Goal: Obtain resource: Download file/media

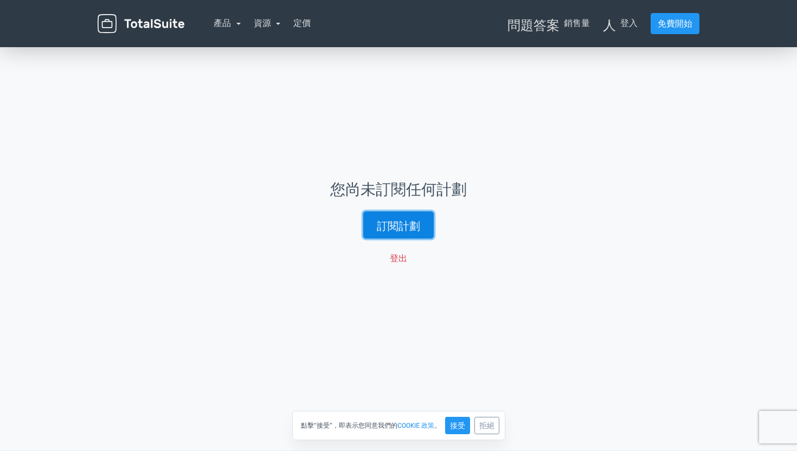
click at [392, 222] on font "訂閱計劃" at bounding box center [398, 225] width 43 height 13
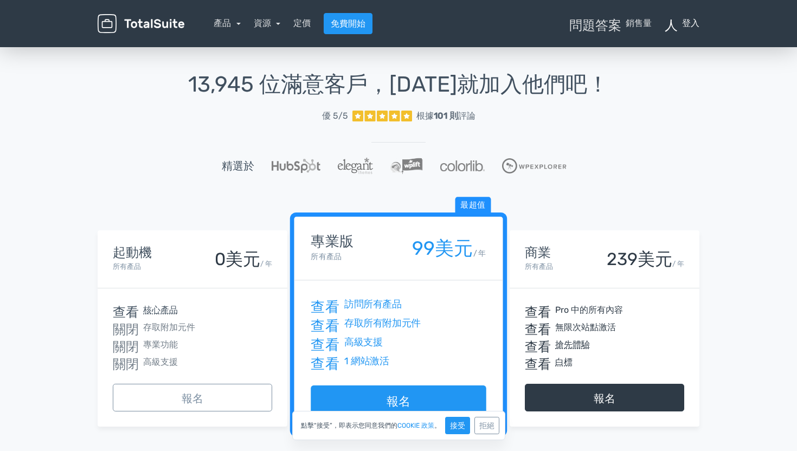
click at [684, 27] on font "登入" at bounding box center [690, 23] width 17 height 10
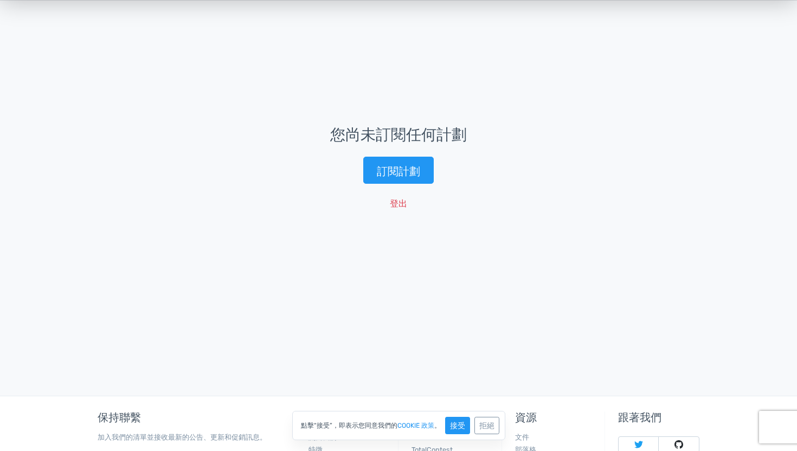
scroll to position [54, 0]
click at [457, 422] on font "接受" at bounding box center [457, 425] width 15 height 9
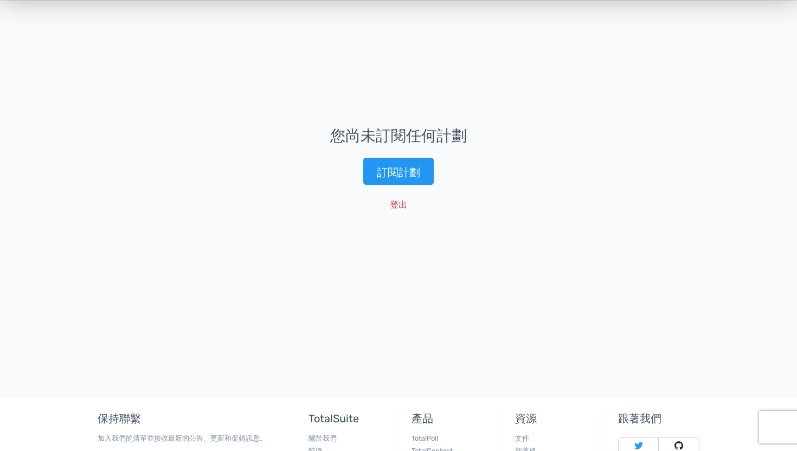
scroll to position [0, 0]
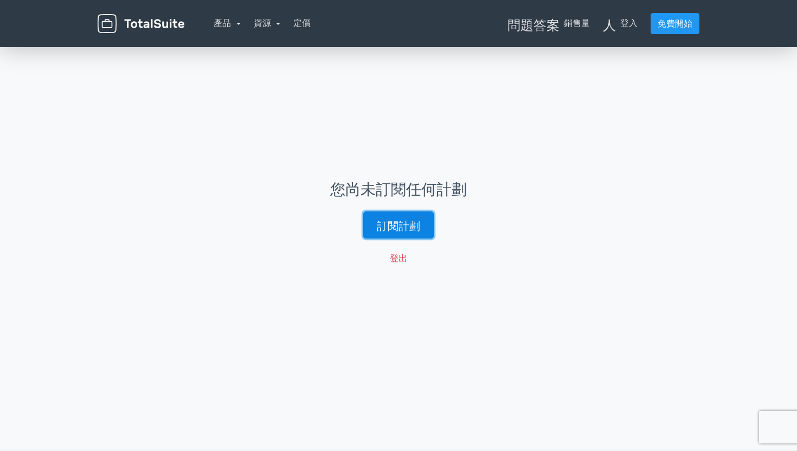
click at [397, 226] on font "訂閱計劃" at bounding box center [398, 225] width 43 height 13
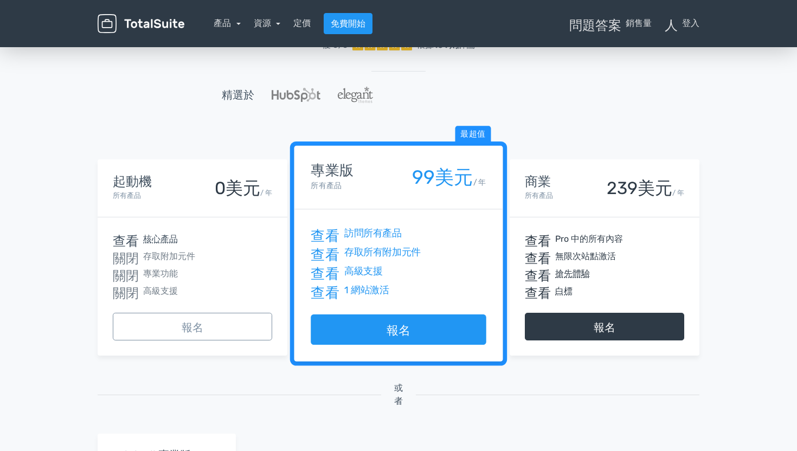
scroll to position [73, 0]
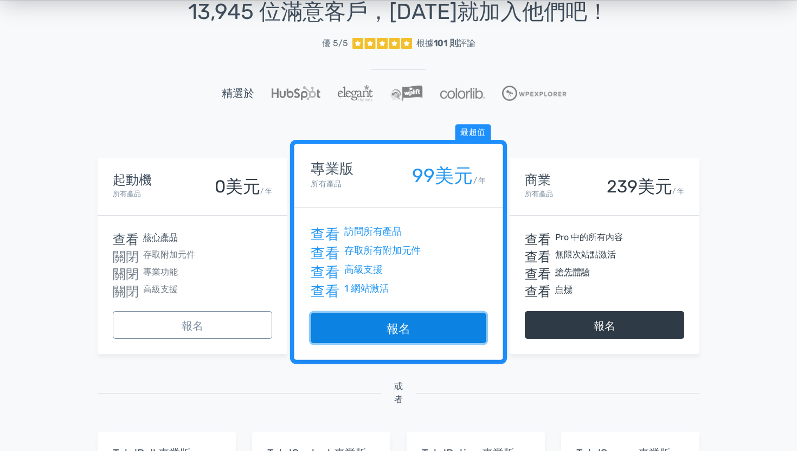
click at [370, 332] on link "報名" at bounding box center [398, 328] width 175 height 30
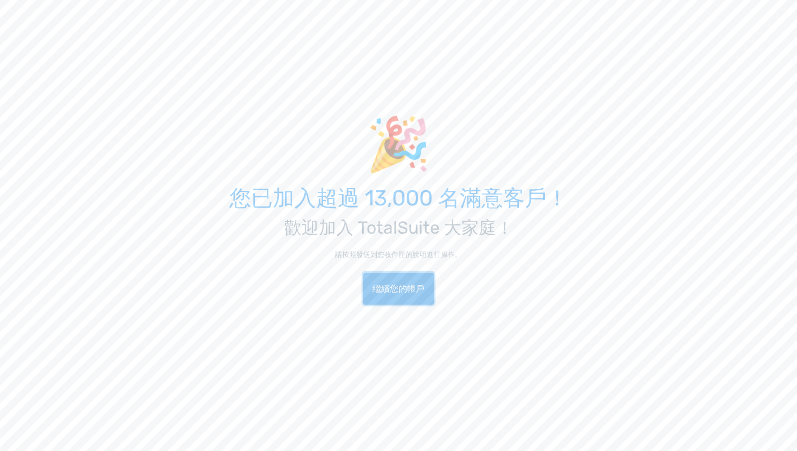
click at [421, 292] on font "繼續您的帳戶" at bounding box center [398, 289] width 52 height 10
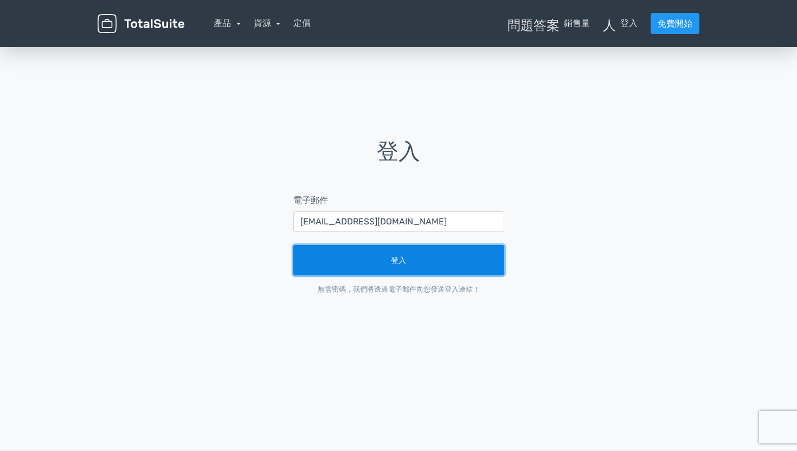
click at [429, 266] on button "登入" at bounding box center [398, 260] width 211 height 30
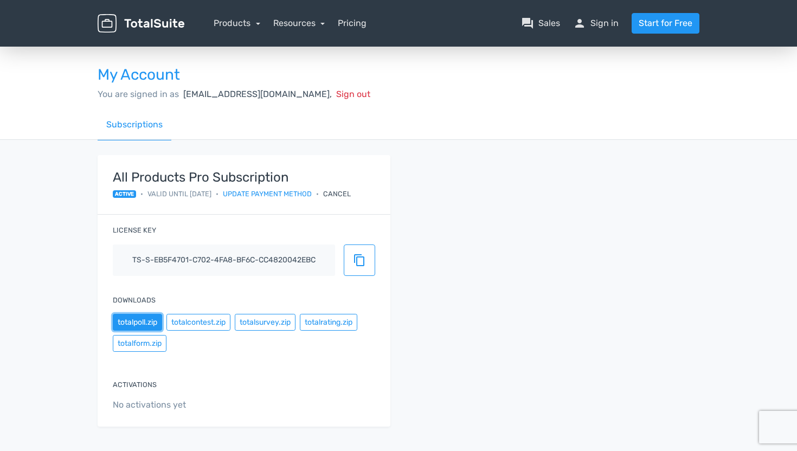
click at [141, 327] on button "totalpoll.zip" at bounding box center [137, 322] width 49 height 17
click at [215, 324] on button "totalcontest.zip" at bounding box center [198, 322] width 64 height 17
click at [269, 317] on button "totalsurvey.zip" at bounding box center [265, 322] width 61 height 17
click at [336, 324] on button "totalrating.zip" at bounding box center [328, 322] width 57 height 17
click at [129, 340] on button "totalform.zip" at bounding box center [140, 343] width 54 height 17
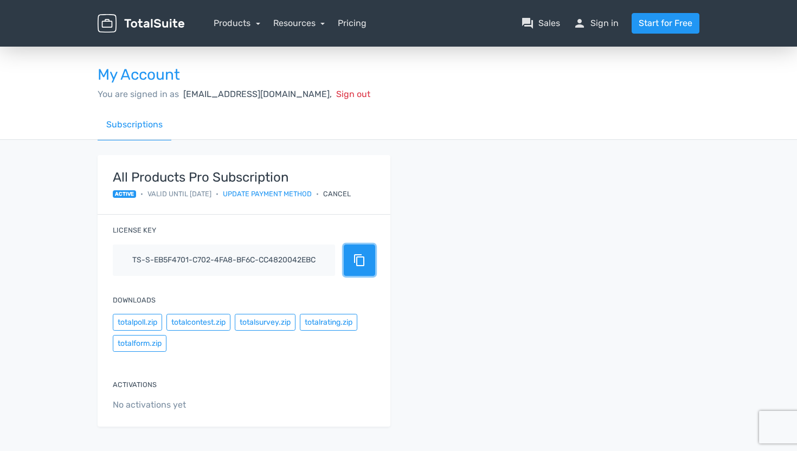
click at [365, 257] on span "content_copy" at bounding box center [359, 260] width 13 height 13
click at [354, 249] on button "content_copy" at bounding box center [359, 260] width 31 height 31
click at [427, 344] on div "All Products Pro Subscription active • Valid until 2026/9/7 • Update payment me…" at bounding box center [398, 297] width 618 height 285
click at [245, 25] on link "Products" at bounding box center [237, 23] width 47 height 10
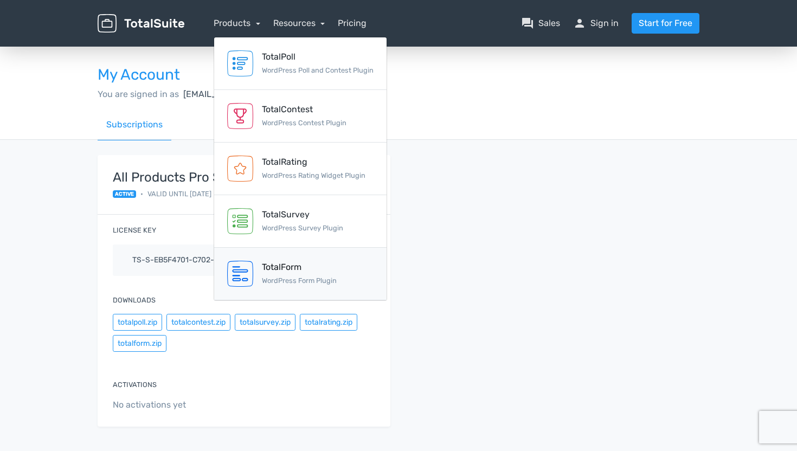
click at [290, 268] on div "TotalForm" at bounding box center [299, 267] width 75 height 13
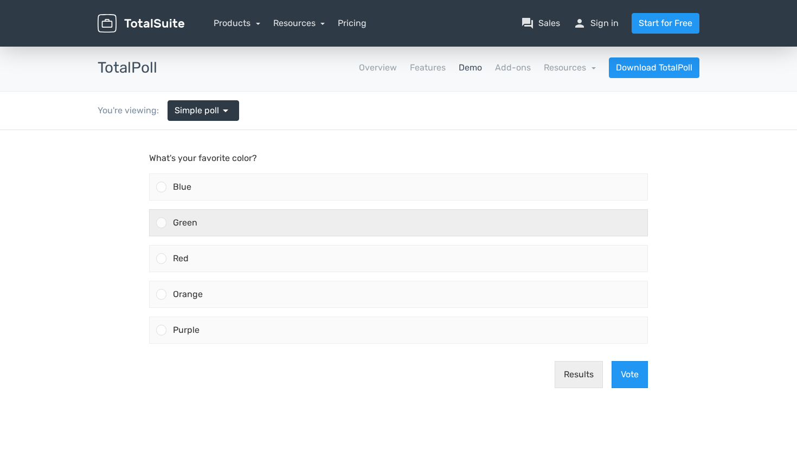
click at [224, 223] on div "Green" at bounding box center [406, 223] width 481 height 26
click at [162, 223] on input "Green" at bounding box center [162, 223] width 0 height 0
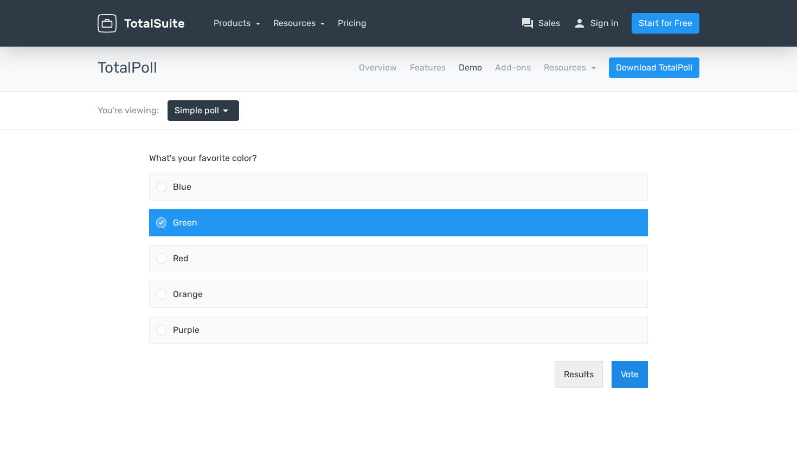
click at [625, 380] on button "Vote" at bounding box center [630, 374] width 36 height 27
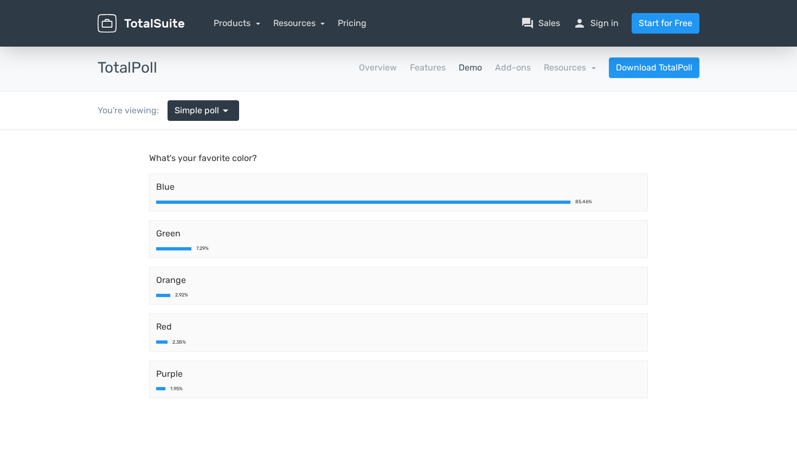
click at [475, 74] on nav "Overview Features Demo Add-ons Resources school Documentation article Changelog…" at bounding box center [436, 67] width 542 height 21
click at [475, 73] on link "Demo" at bounding box center [470, 67] width 23 height 13
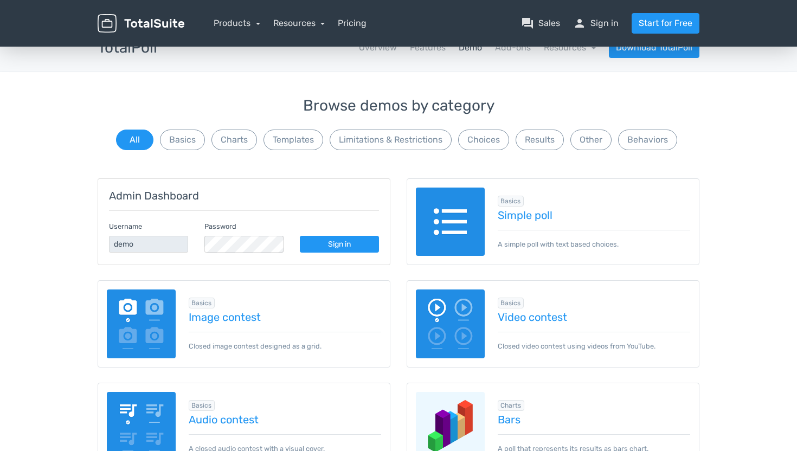
scroll to position [22, 0]
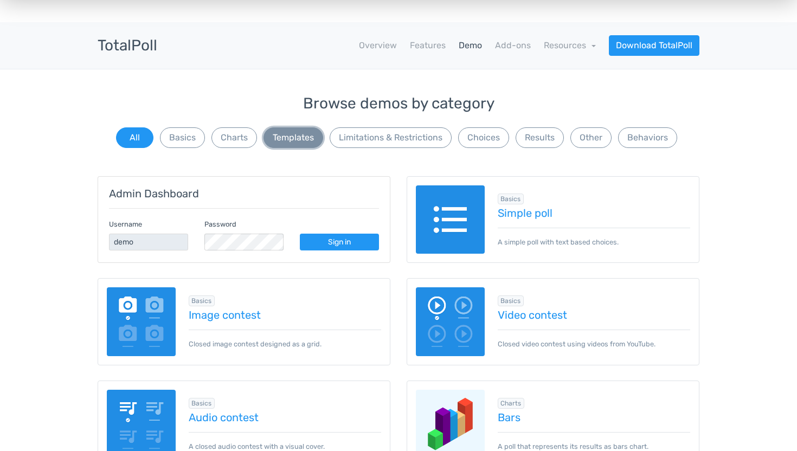
click at [287, 144] on button "Templates" at bounding box center [293, 137] width 60 height 21
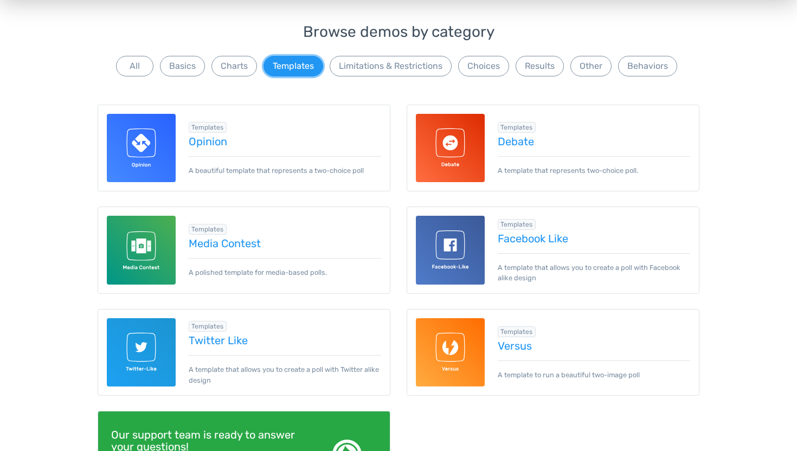
scroll to position [97, 0]
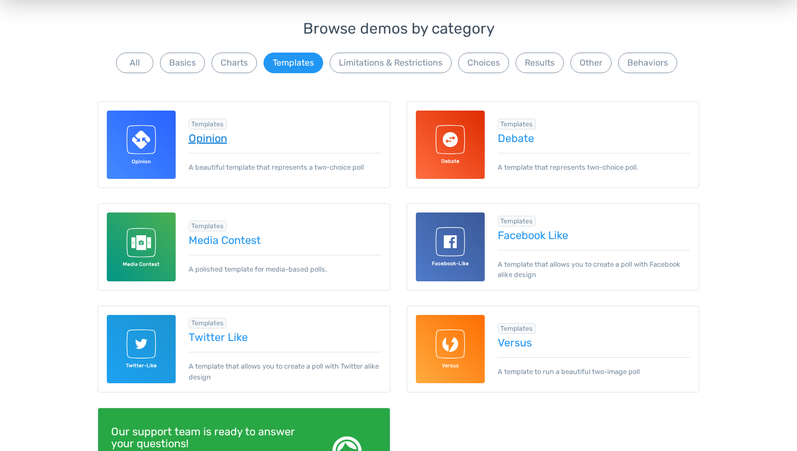
click at [207, 142] on link "Opinion" at bounding box center [285, 138] width 193 height 12
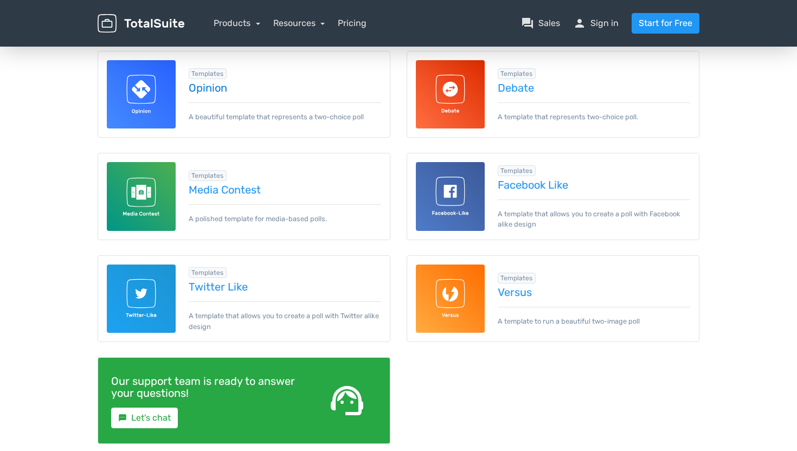
scroll to position [143, 0]
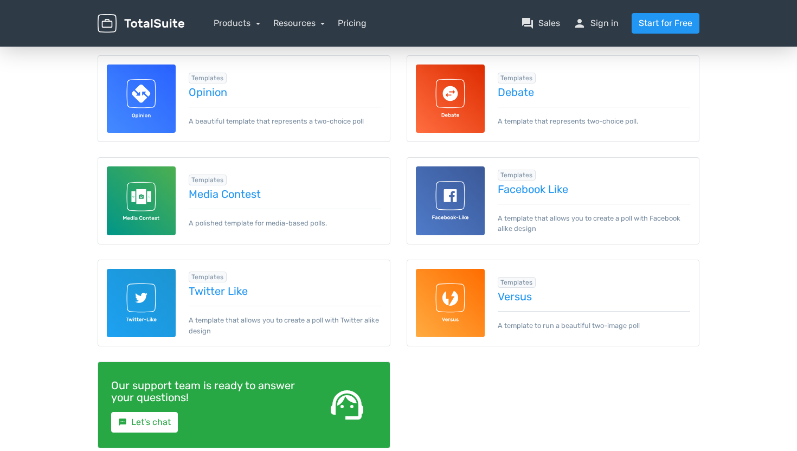
click at [467, 99] on img at bounding box center [450, 99] width 69 height 69
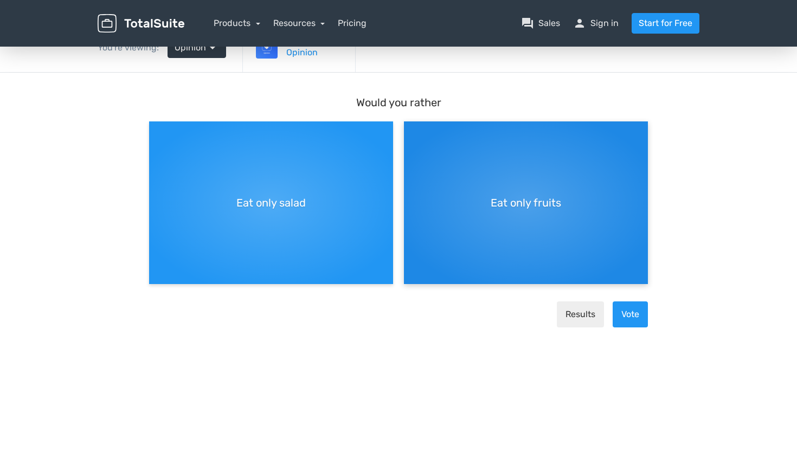
scroll to position [66, 0]
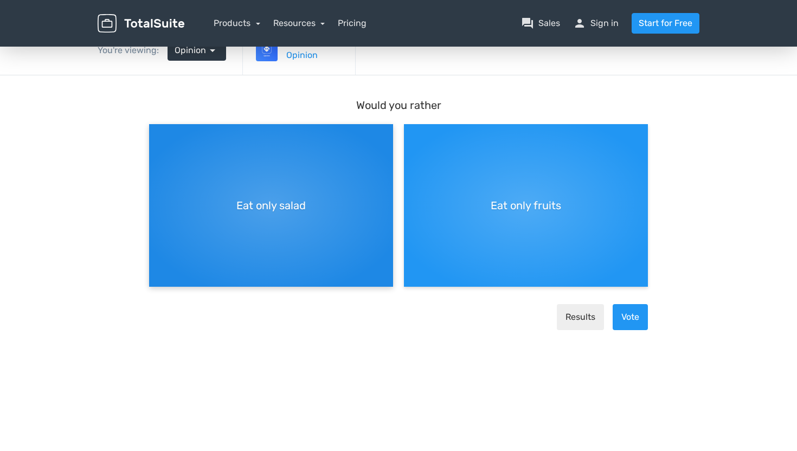
drag, startPoint x: 274, startPoint y: 215, endPoint x: 356, endPoint y: 222, distance: 81.6
click at [357, 222] on div "Eat only salad" at bounding box center [271, 205] width 244 height 163
click at [156, 137] on input "Eat only salad" at bounding box center [152, 133] width 7 height 7
radio input "true"
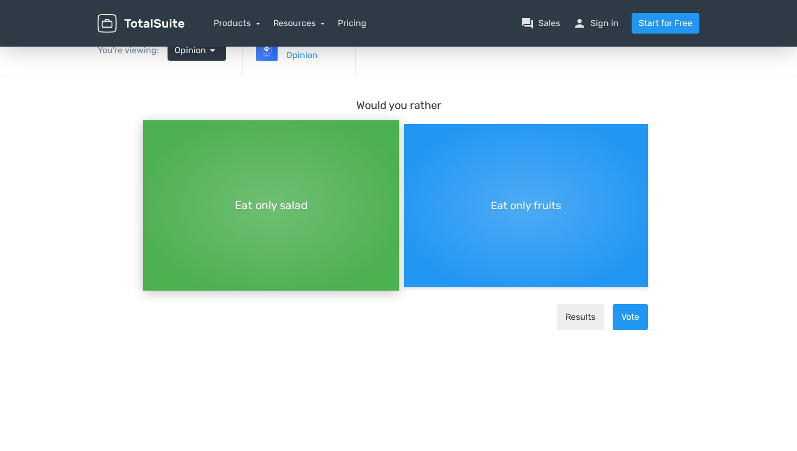
scroll to position [9, 0]
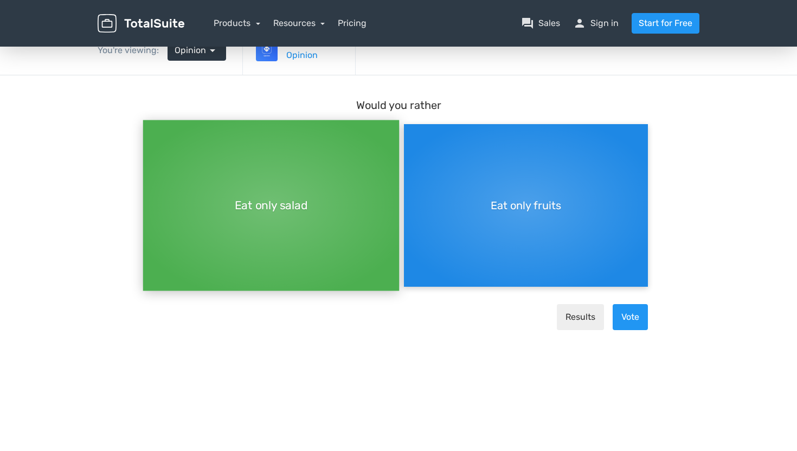
click at [492, 197] on div "Eat only fruits" at bounding box center [526, 205] width 244 height 163
click at [411, 137] on input "Eat only fruits" at bounding box center [407, 133] width 7 height 7
radio input "true"
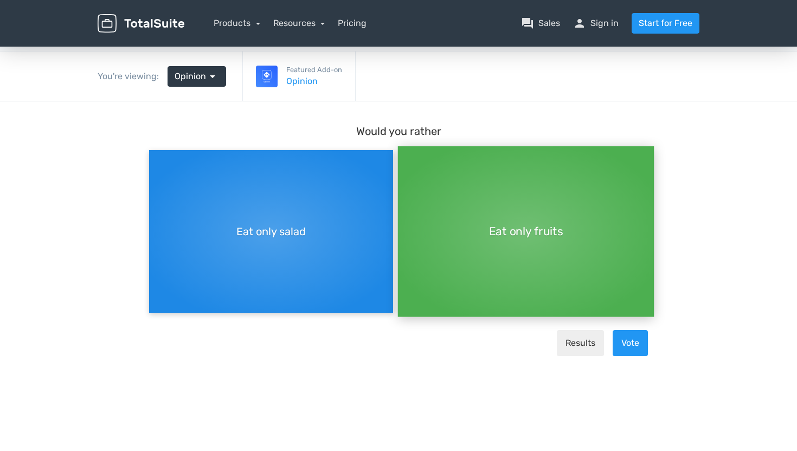
scroll to position [40, 0]
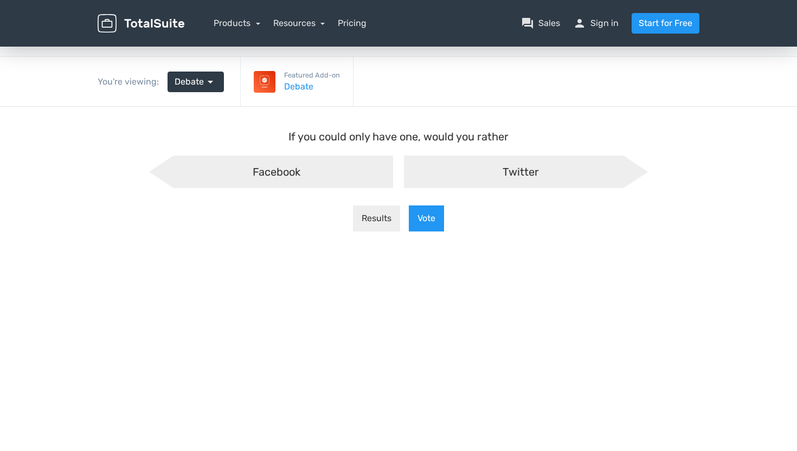
scroll to position [34, 0]
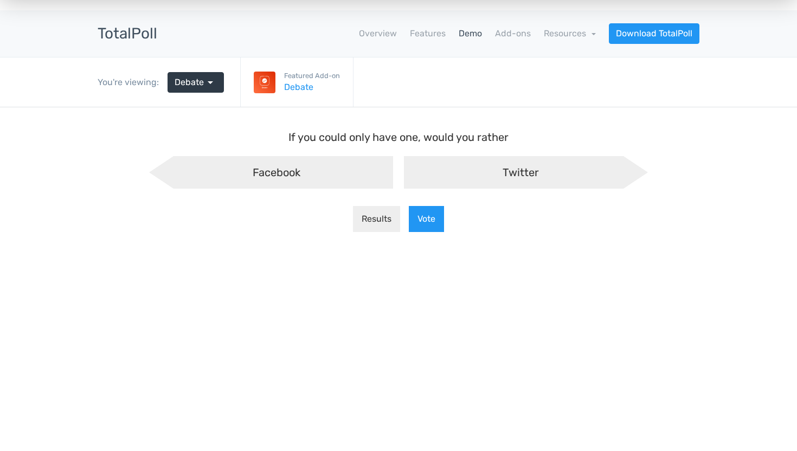
click at [460, 171] on div "Twitter" at bounding box center [526, 172] width 244 height 33
click at [402, 169] on input "Twitter" at bounding box center [398, 165] width 7 height 7
radio input "true"
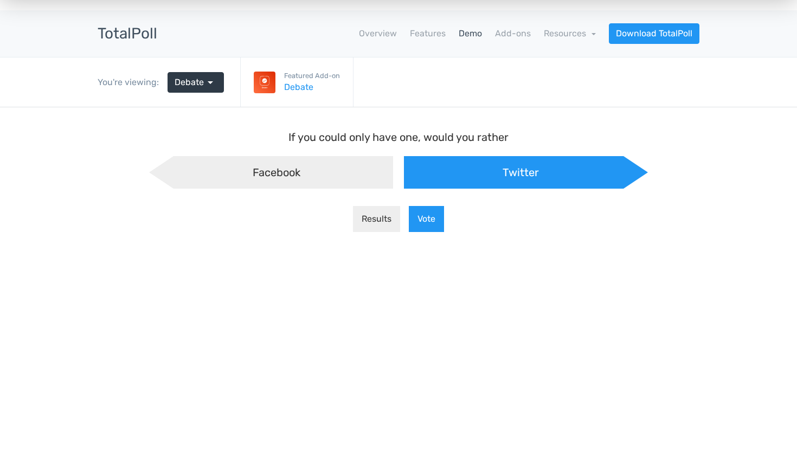
scroll to position [9, -5]
click at [202, 88] on link "Debate arrow_drop_down" at bounding box center [196, 82] width 56 height 21
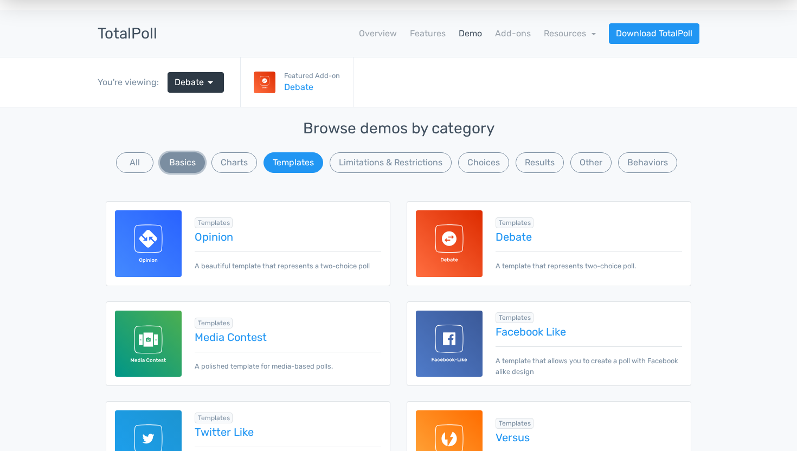
click at [187, 163] on button "Basics" at bounding box center [182, 162] width 45 height 21
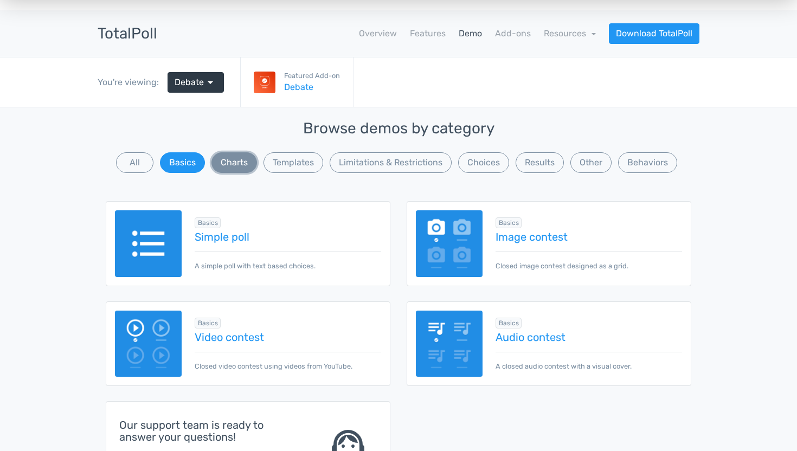
click at [222, 161] on button "Charts" at bounding box center [234, 162] width 46 height 21
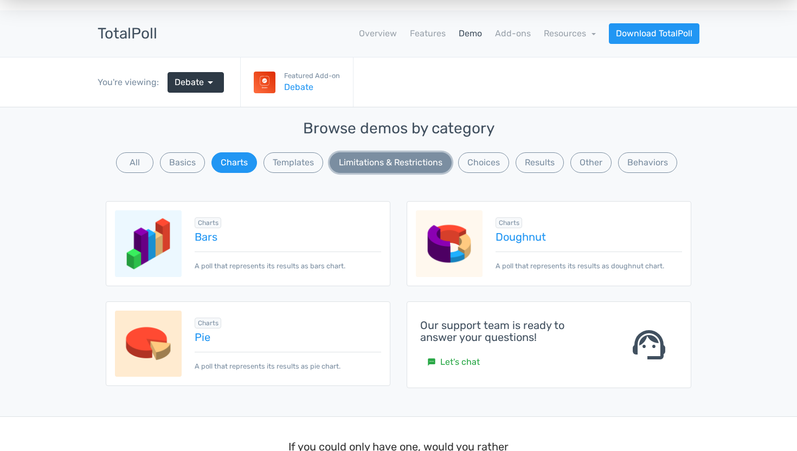
click at [350, 165] on button "Limitations & Restrictions" at bounding box center [391, 162] width 122 height 21
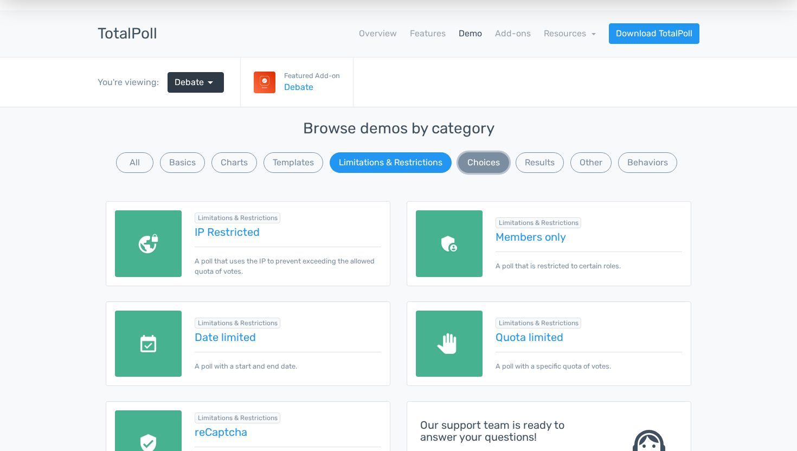
click at [494, 159] on button "Choices" at bounding box center [483, 162] width 51 height 21
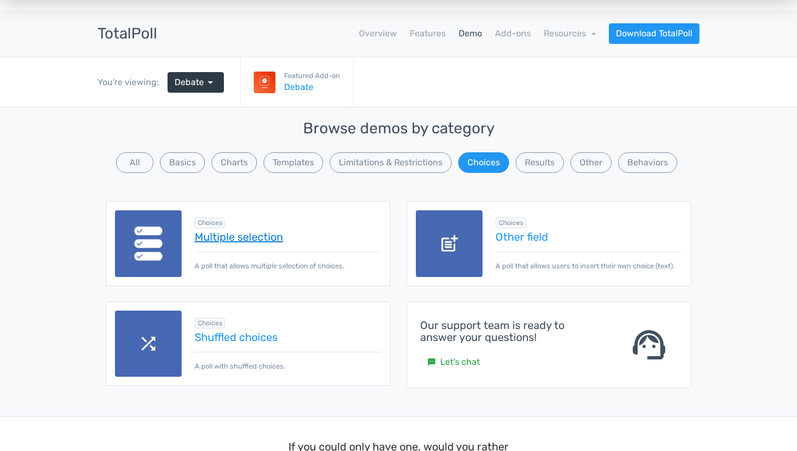
click at [280, 239] on link "Multiple selection" at bounding box center [288, 237] width 187 height 12
click at [257, 240] on link "Multiple selection" at bounding box center [288, 237] width 187 height 12
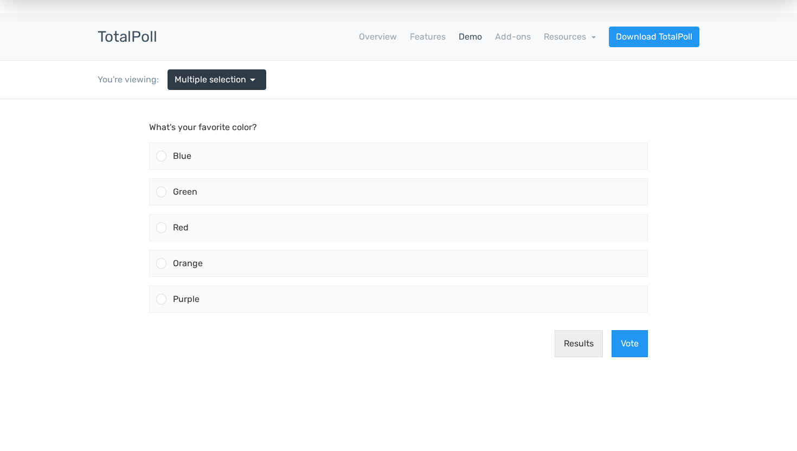
scroll to position [32, 0]
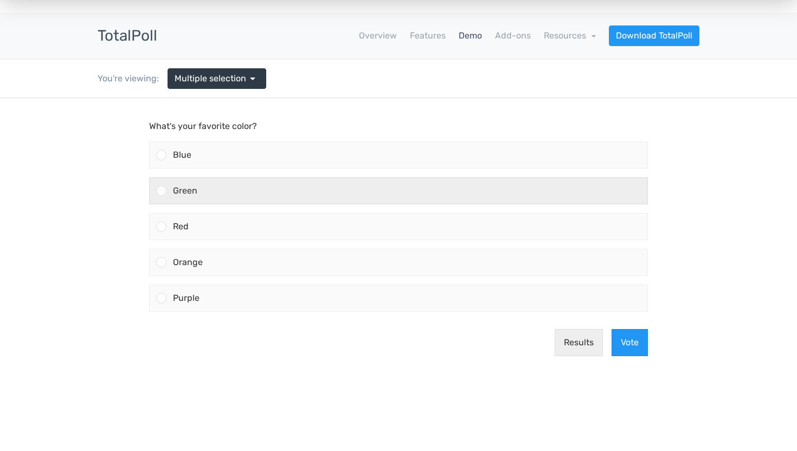
click at [240, 189] on div "Green" at bounding box center [406, 191] width 481 height 26
click at [162, 191] on input "Green" at bounding box center [162, 191] width 0 height 0
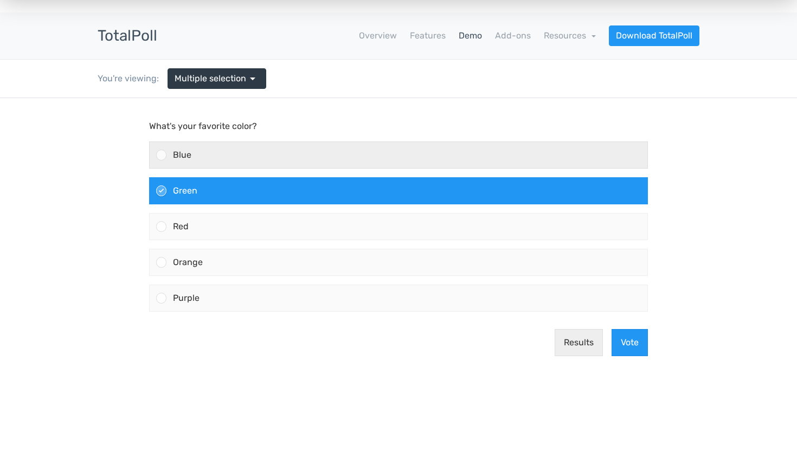
click at [254, 165] on div "Blue" at bounding box center [406, 155] width 481 height 26
click at [162, 155] on input "Blue" at bounding box center [162, 155] width 0 height 0
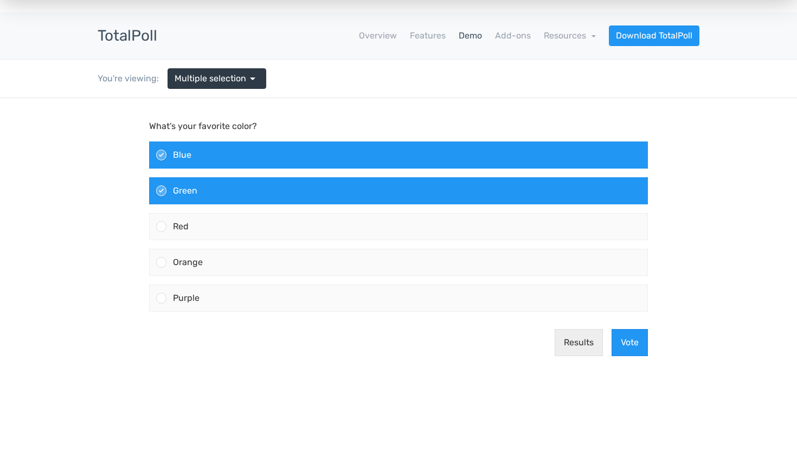
click at [238, 203] on div "Green" at bounding box center [406, 191] width 481 height 26
click at [162, 191] on input "Green" at bounding box center [162, 191] width 0 height 0
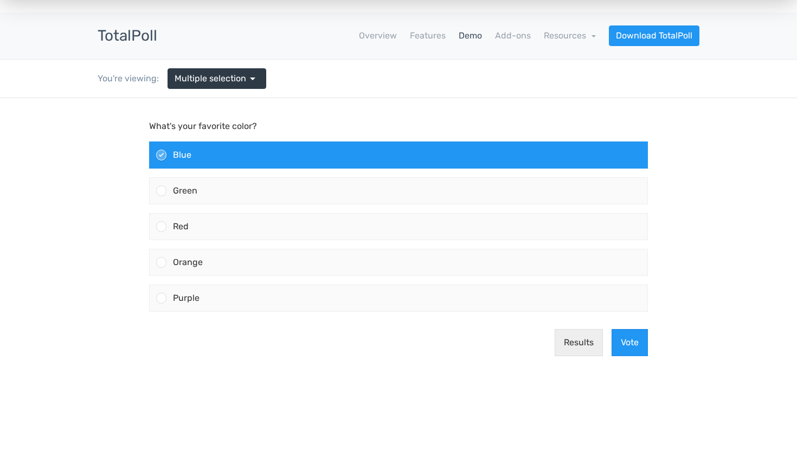
click at [245, 165] on div "Blue" at bounding box center [406, 155] width 481 height 26
click at [162, 155] on input "Blue" at bounding box center [162, 155] width 0 height 0
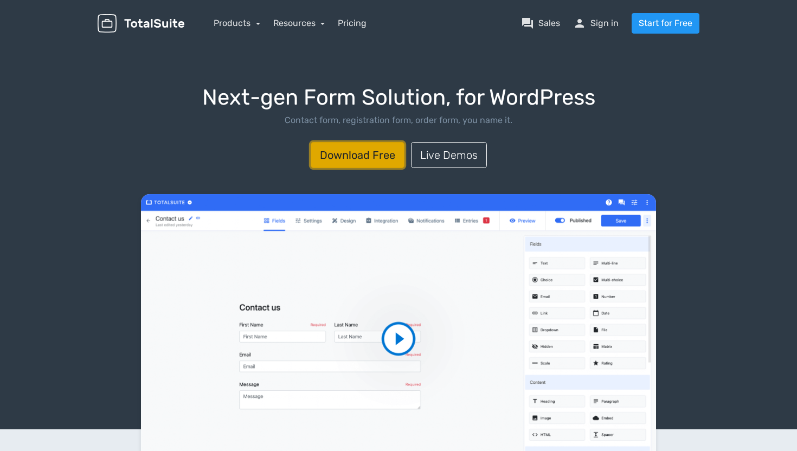
click at [372, 153] on link "Download Free" at bounding box center [358, 155] width 94 height 26
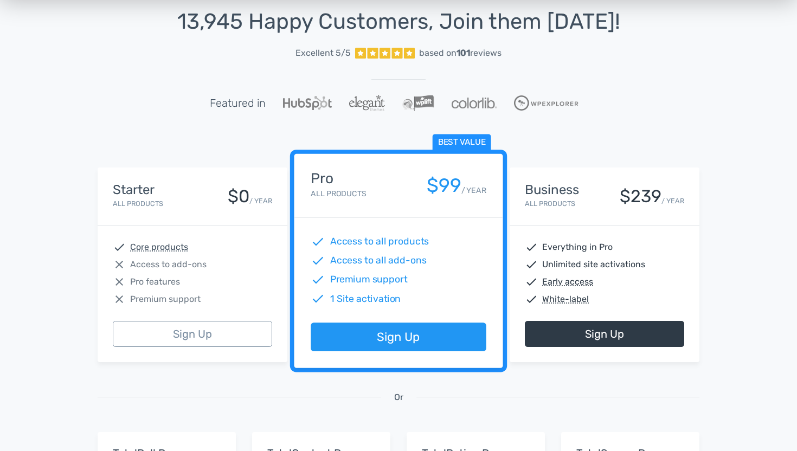
scroll to position [22, 0]
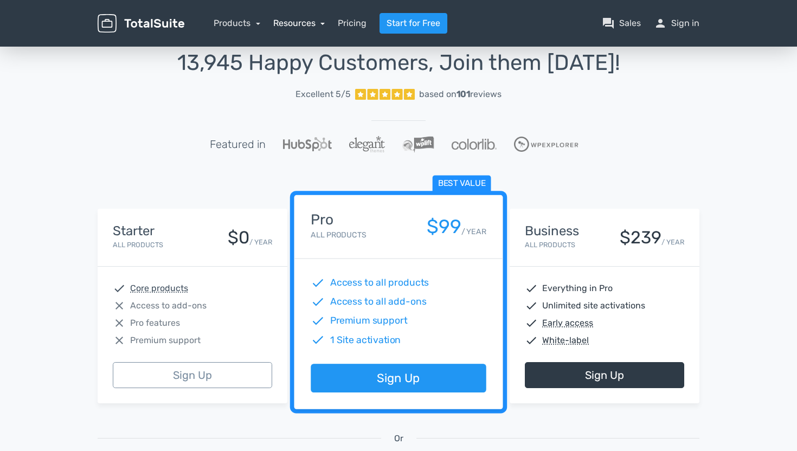
click at [313, 25] on link "Resources" at bounding box center [299, 23] width 52 height 10
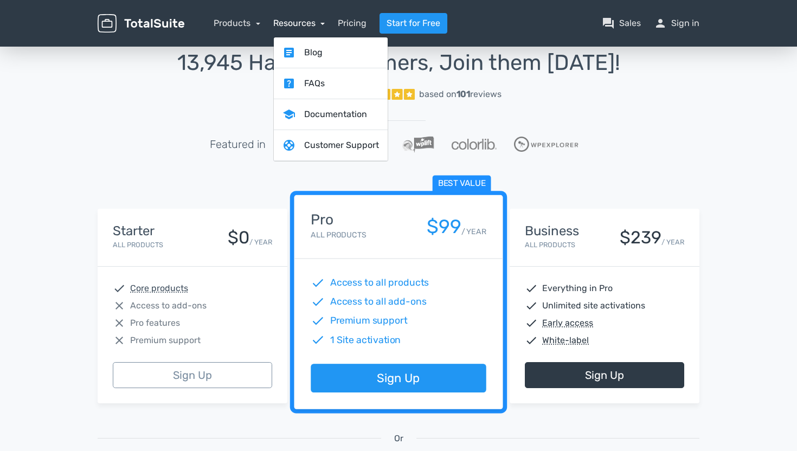
click at [313, 25] on link "Resources" at bounding box center [299, 23] width 52 height 10
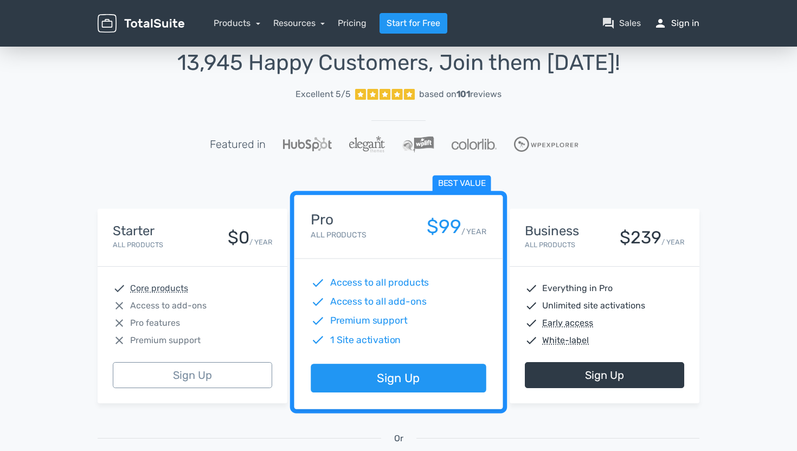
click at [684, 18] on link "person Sign in" at bounding box center [677, 23] width 46 height 13
click at [680, 29] on link "person Sign in" at bounding box center [677, 23] width 46 height 13
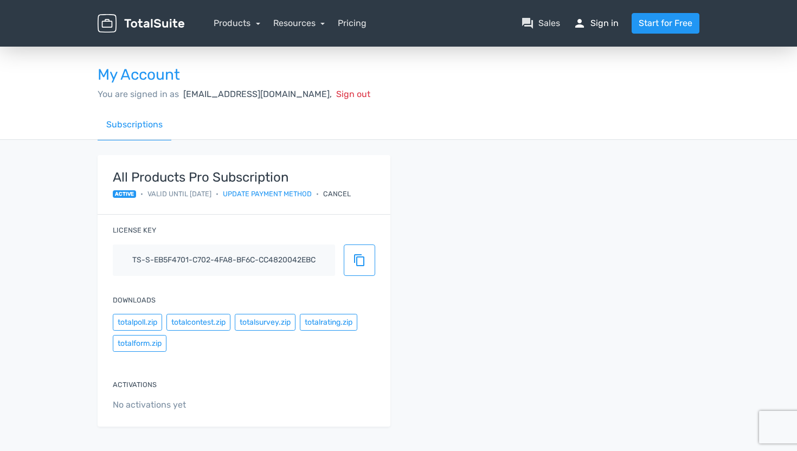
click at [601, 23] on link "person Sign in" at bounding box center [596, 23] width 46 height 13
click at [301, 192] on link "Update payment method" at bounding box center [267, 194] width 89 height 10
drag, startPoint x: 144, startPoint y: 192, endPoint x: 218, endPoint y: 191, distance: 73.7
click at [218, 191] on div "active • Valid until [DATE] • Update payment method • Cancel" at bounding box center [232, 194] width 238 height 10
click at [211, 191] on span "Valid until [DATE]" at bounding box center [179, 194] width 64 height 10
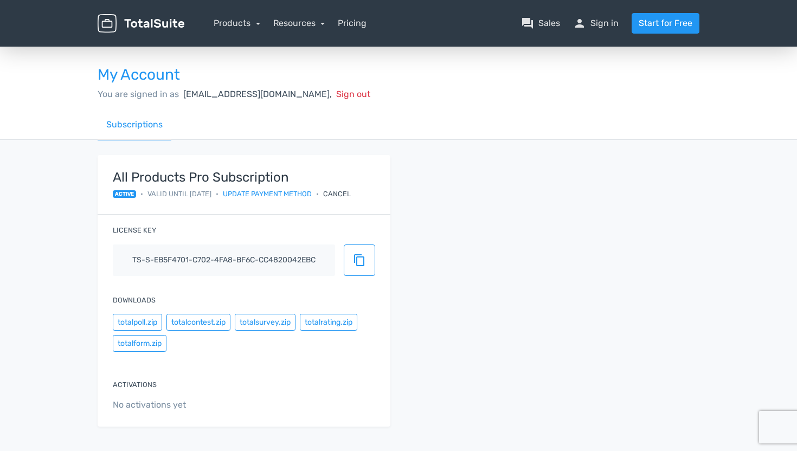
drag, startPoint x: 223, startPoint y: 197, endPoint x: 216, endPoint y: 197, distance: 7.6
click at [216, 197] on div "active • Valid until [DATE] • Update payment method • Cancel" at bounding box center [232, 194] width 238 height 10
click at [221, 194] on div "active • Valid until [DATE] • Update payment method • Cancel" at bounding box center [232, 194] width 238 height 10
drag, startPoint x: 221, startPoint y: 194, endPoint x: 147, endPoint y: 198, distance: 73.3
click at [147, 198] on div "active • Valid until [DATE] • Update payment method • Cancel" at bounding box center [232, 194] width 238 height 10
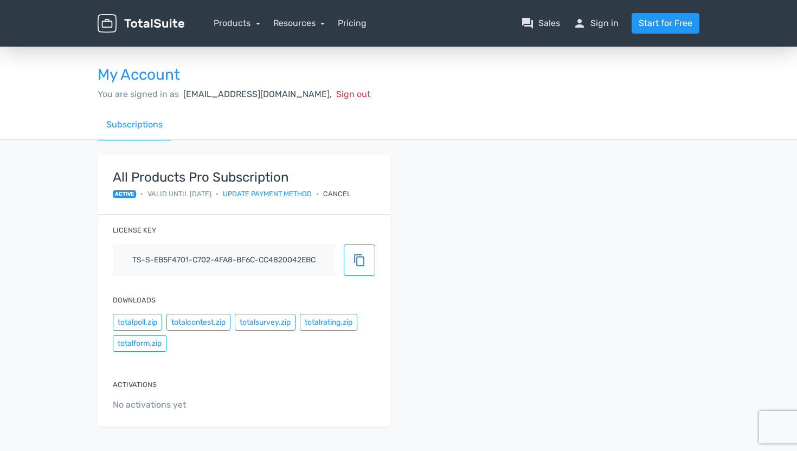
copy span "Valid until [DATE]"
click at [350, 259] on button "content_copy" at bounding box center [359, 260] width 31 height 31
click at [106, 192] on div "All Products Pro Subscription active • Valid until [DATE] • Update payment meth…" at bounding box center [244, 185] width 293 height 60
drag, startPoint x: 112, startPoint y: 230, endPoint x: 165, endPoint y: 228, distance: 53.2
click at [165, 228] on div "License key ts-s-eb5f4701-c702-4fa8-bf6c-cc4820042ebc content_copy" at bounding box center [244, 249] width 293 height 69
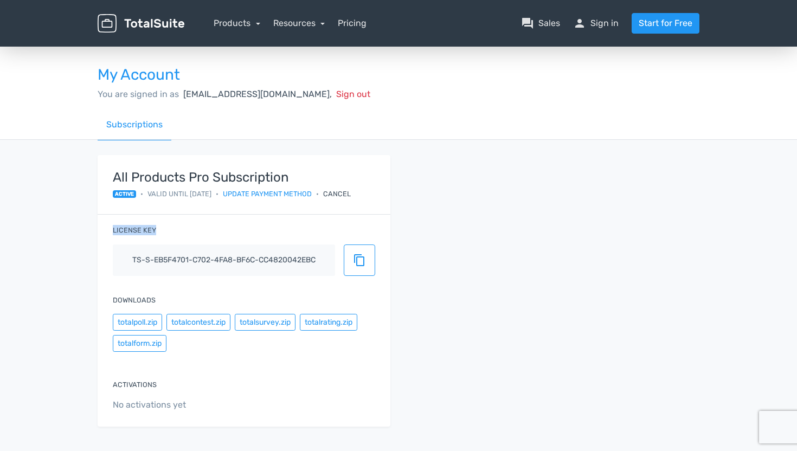
copy label "License key"
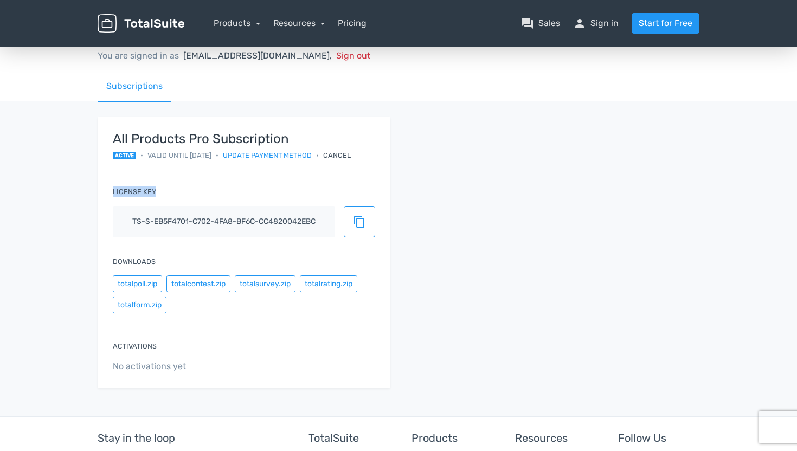
scroll to position [56, 0]
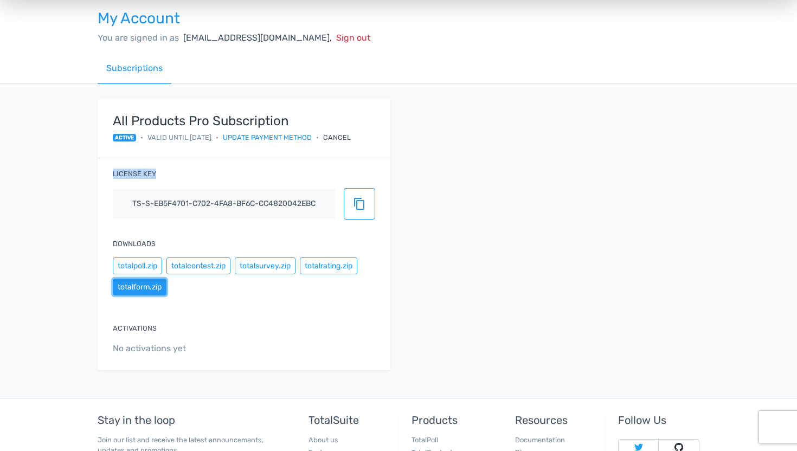
click at [153, 290] on button "totalform.zip" at bounding box center [140, 287] width 54 height 17
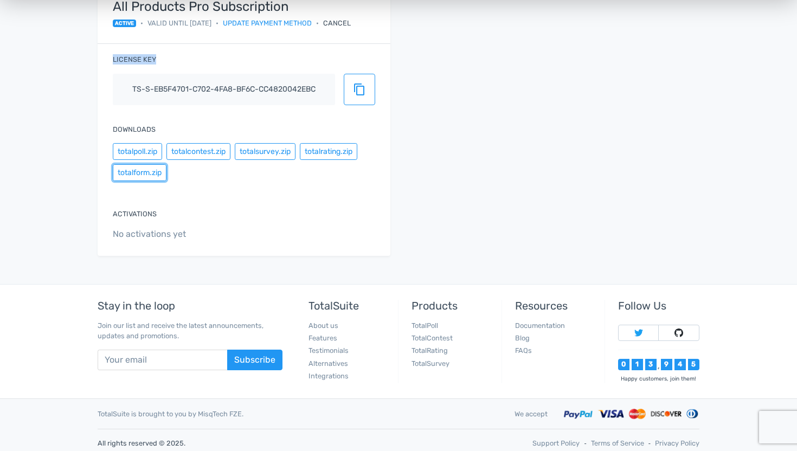
scroll to position [177, 0]
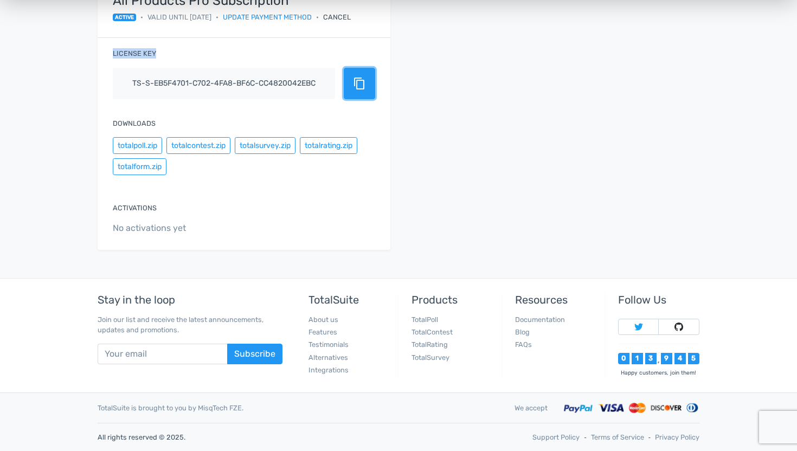
click at [364, 81] on span "content_copy" at bounding box center [359, 83] width 13 height 13
